Goal: Task Accomplishment & Management: Use online tool/utility

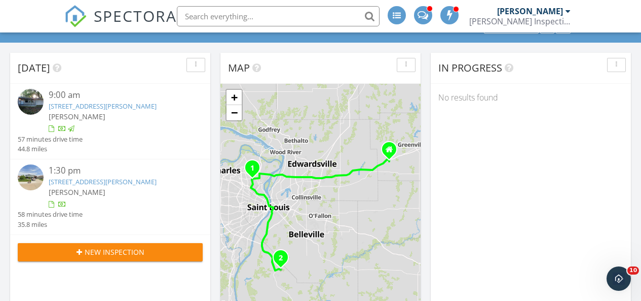
scroll to position [50, 0]
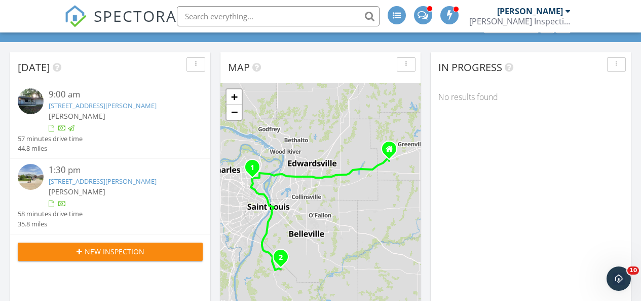
click at [146, 177] on link "[STREET_ADDRESS][PERSON_NAME]" at bounding box center [103, 180] width 108 height 9
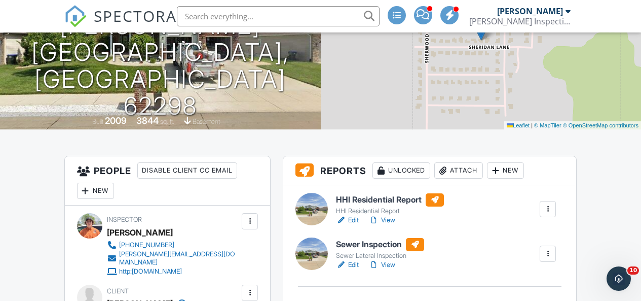
scroll to position [145, 0]
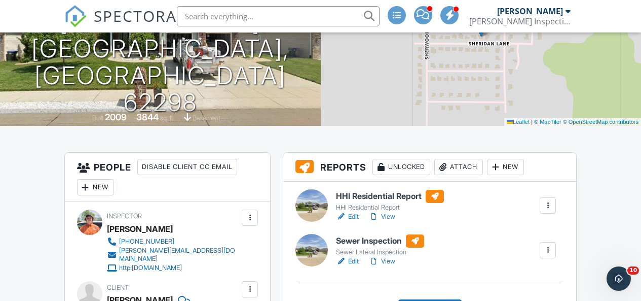
click at [369, 240] on h6 "Sewer Inspection" at bounding box center [380, 240] width 88 height 13
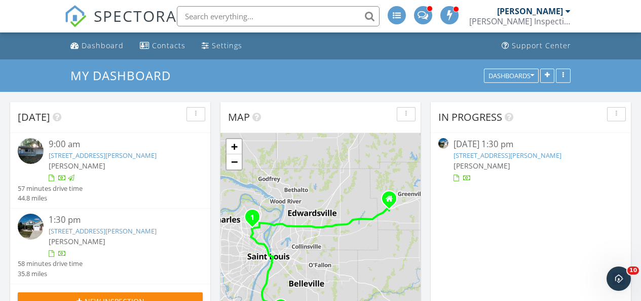
click at [93, 26] on link "SPECTORA" at bounding box center [120, 24] width 113 height 21
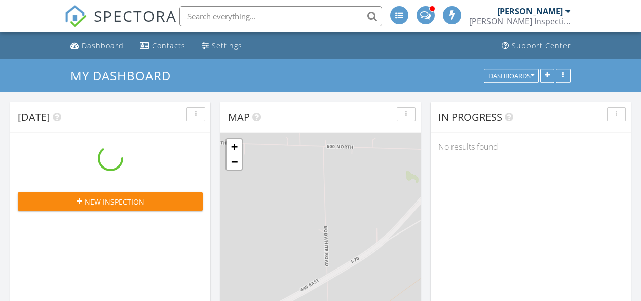
scroll to position [964, 657]
